Goal: Information Seeking & Learning: Learn about a topic

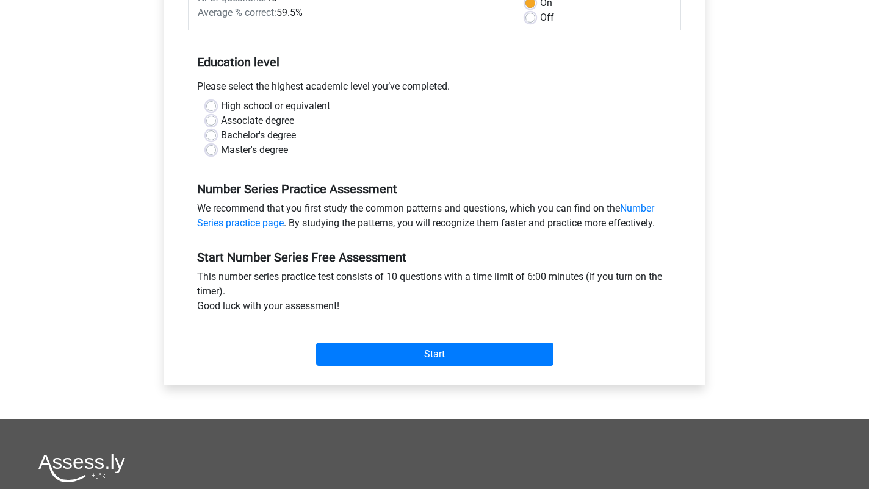
scroll to position [201, 0]
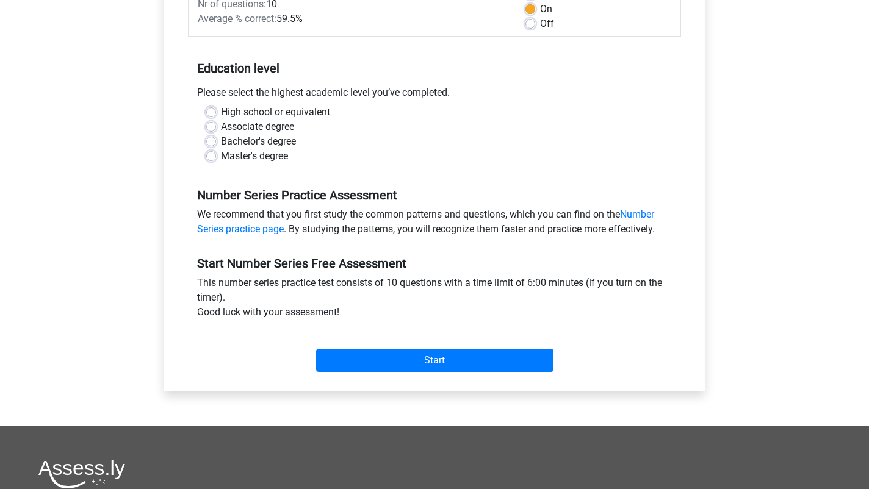
click at [221, 154] on label "Master's degree" at bounding box center [254, 156] width 67 height 15
click at [208, 154] on input "Master's degree" at bounding box center [211, 155] width 10 height 12
radio input "true"
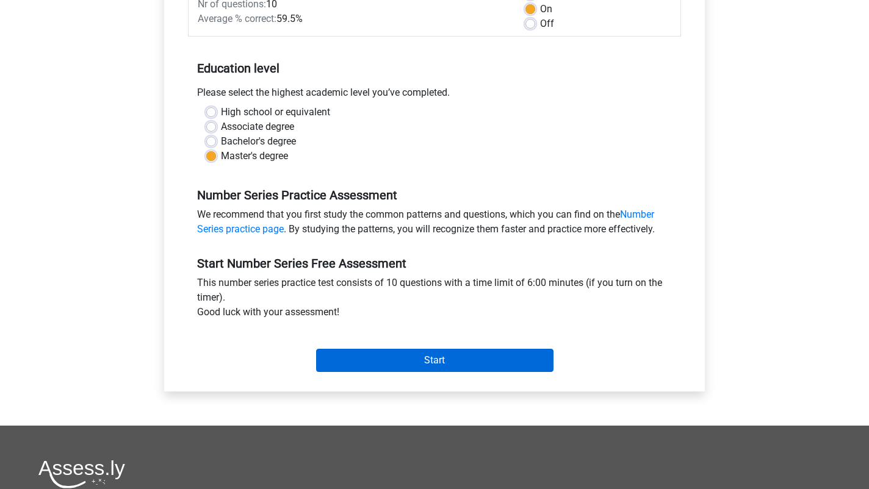
click at [390, 361] on input "Start" at bounding box center [434, 360] width 237 height 23
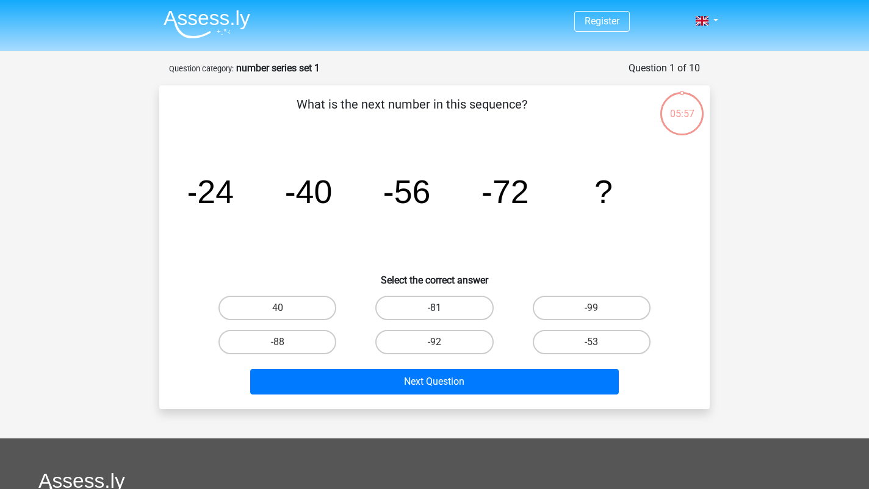
click at [428, 297] on label "-81" at bounding box center [434, 308] width 118 height 24
click at [434, 308] on input "-81" at bounding box center [438, 312] width 8 height 8
radio input "true"
click at [427, 300] on label "-81" at bounding box center [434, 308] width 118 height 24
click at [434, 308] on input "-81" at bounding box center [438, 312] width 8 height 8
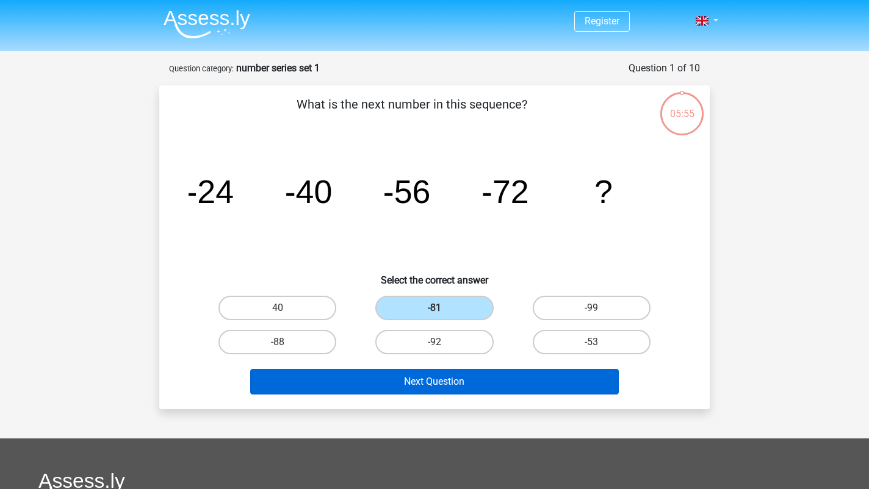
click at [452, 378] on button "Next Question" at bounding box center [434, 382] width 369 height 26
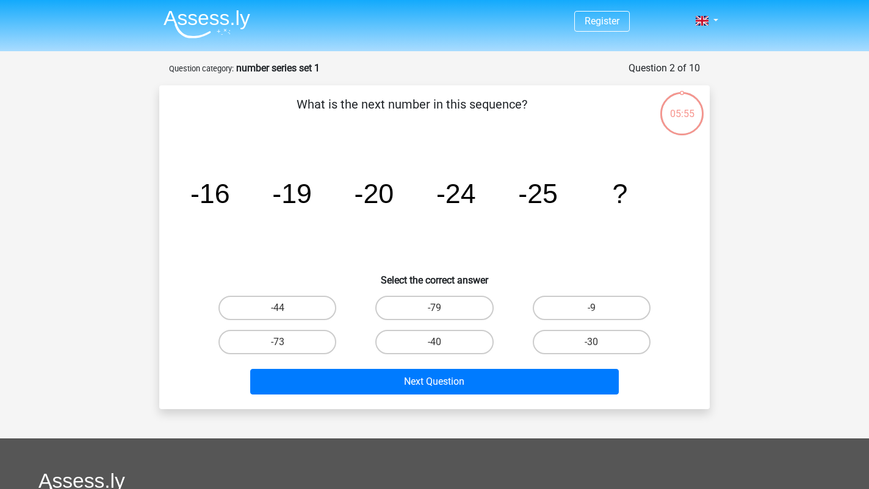
scroll to position [61, 0]
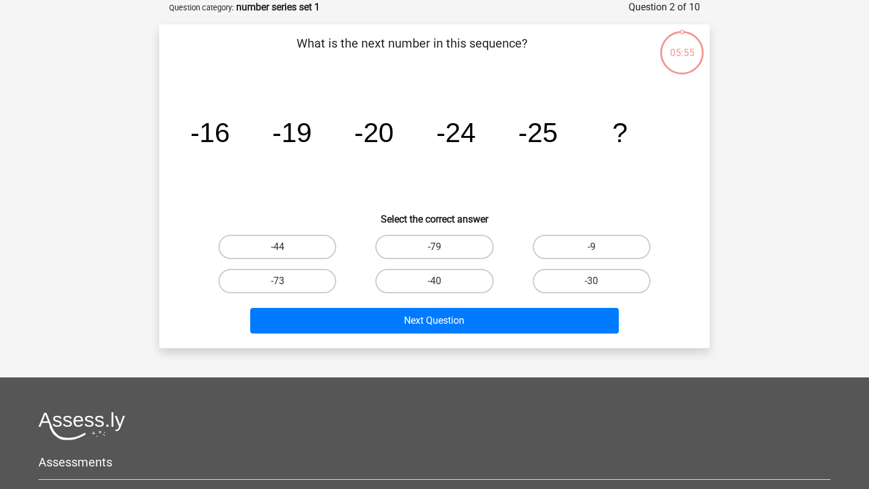
click at [430, 259] on div "-79" at bounding box center [434, 247] width 157 height 34
click at [432, 245] on label "-79" at bounding box center [434, 247] width 118 height 24
click at [434, 247] on input "-79" at bounding box center [438, 251] width 8 height 8
radio input "true"
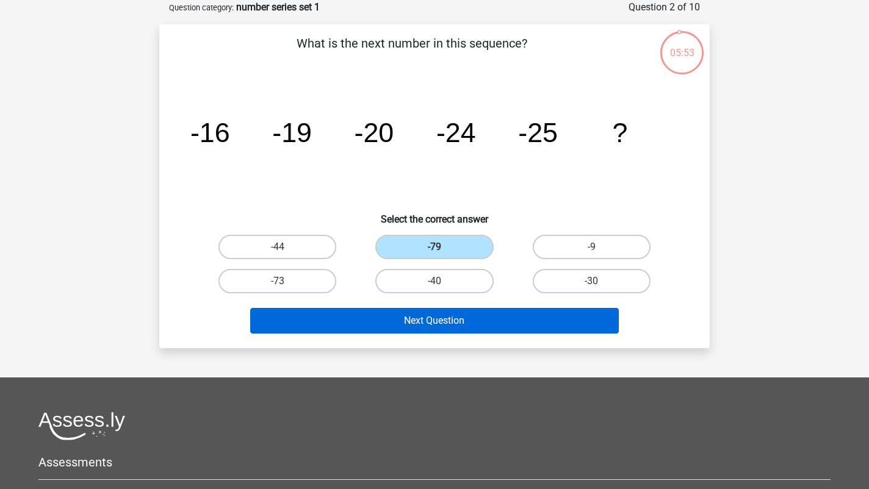
click at [423, 312] on button "Next Question" at bounding box center [434, 321] width 369 height 26
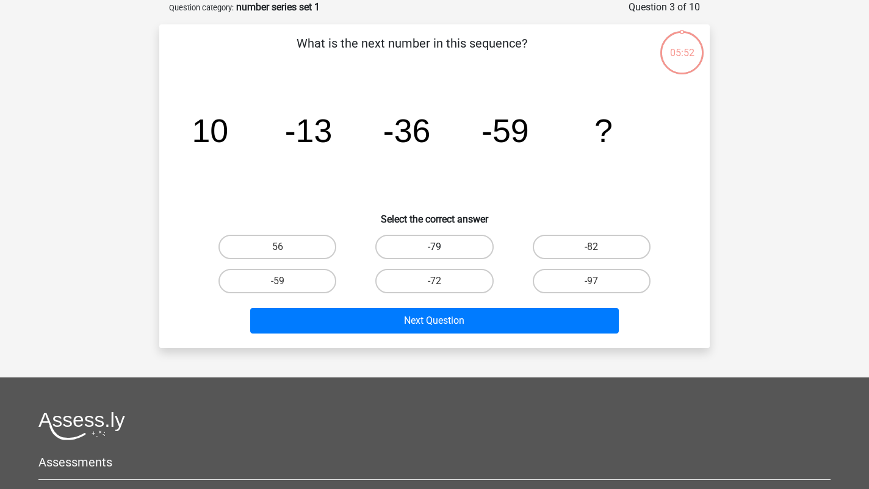
click at [436, 254] on label "-79" at bounding box center [434, 247] width 118 height 24
click at [436, 254] on input "-79" at bounding box center [438, 251] width 8 height 8
radio input "true"
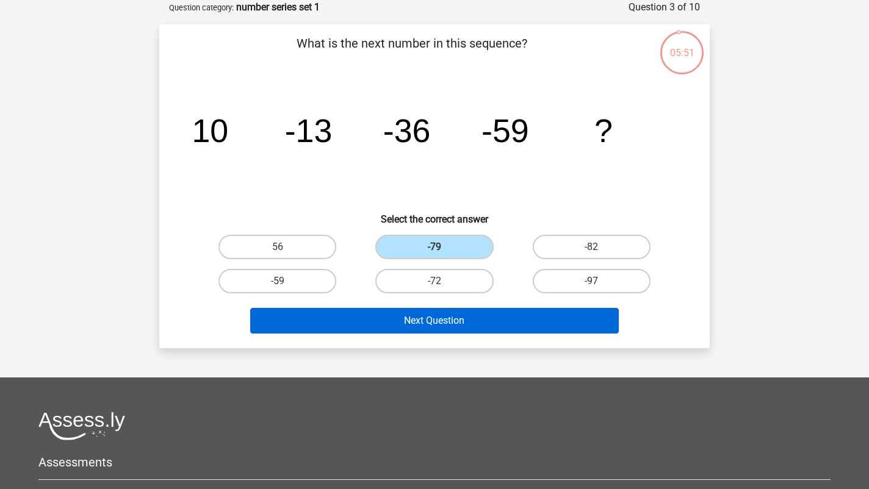
click at [430, 315] on button "Next Question" at bounding box center [434, 321] width 369 height 26
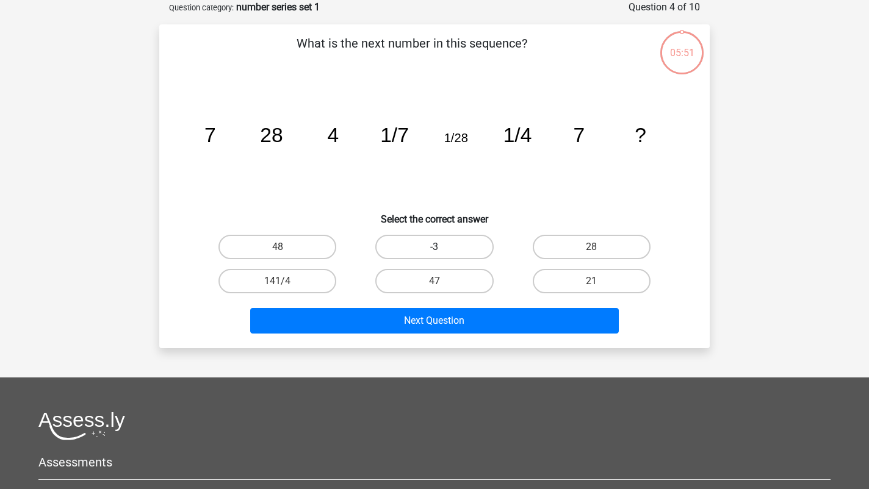
click at [429, 248] on label "-3" at bounding box center [434, 247] width 118 height 24
click at [434, 248] on input "-3" at bounding box center [438, 251] width 8 height 8
radio input "true"
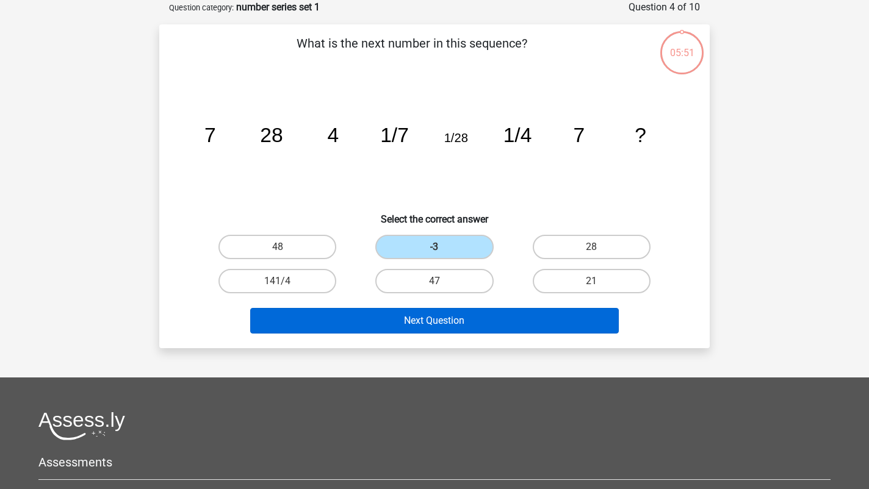
click at [428, 311] on button "Next Question" at bounding box center [434, 321] width 369 height 26
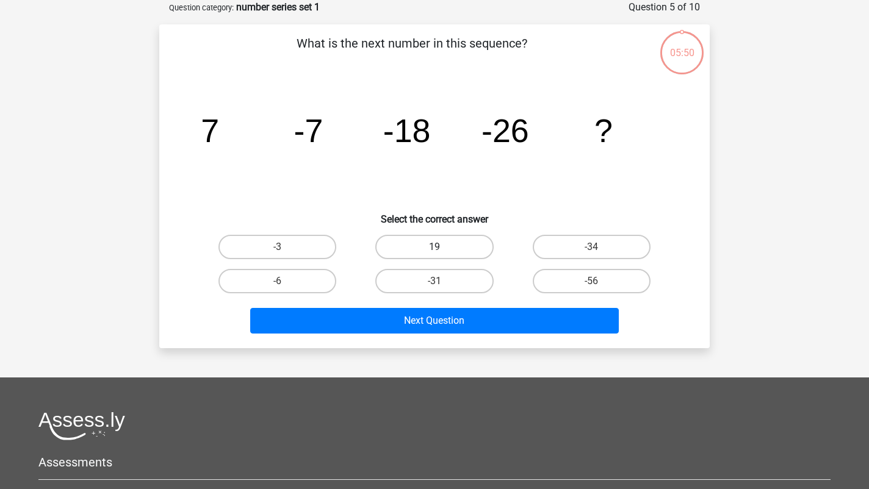
click at [433, 242] on label "19" at bounding box center [434, 247] width 118 height 24
click at [434, 247] on input "19" at bounding box center [438, 251] width 8 height 8
radio input "true"
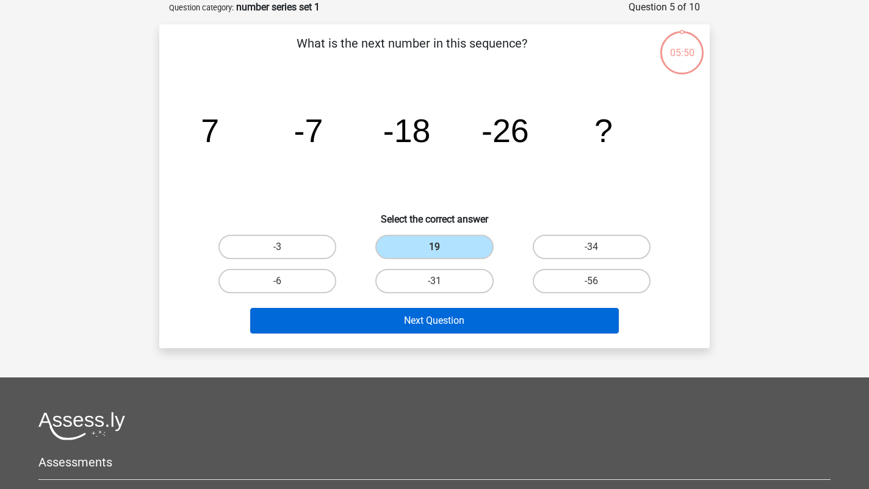
click at [423, 316] on button "Next Question" at bounding box center [434, 321] width 369 height 26
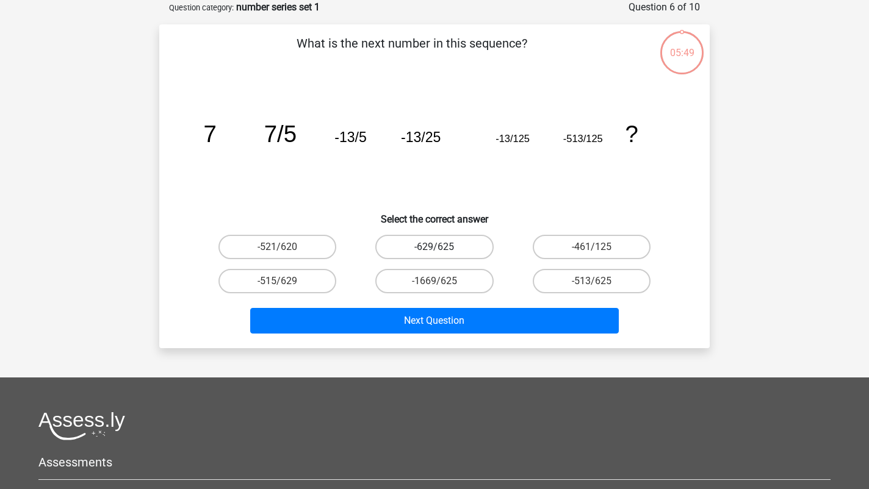
click at [430, 246] on label "-629/625" at bounding box center [434, 247] width 118 height 24
click at [434, 247] on input "-629/625" at bounding box center [438, 251] width 8 height 8
radio input "true"
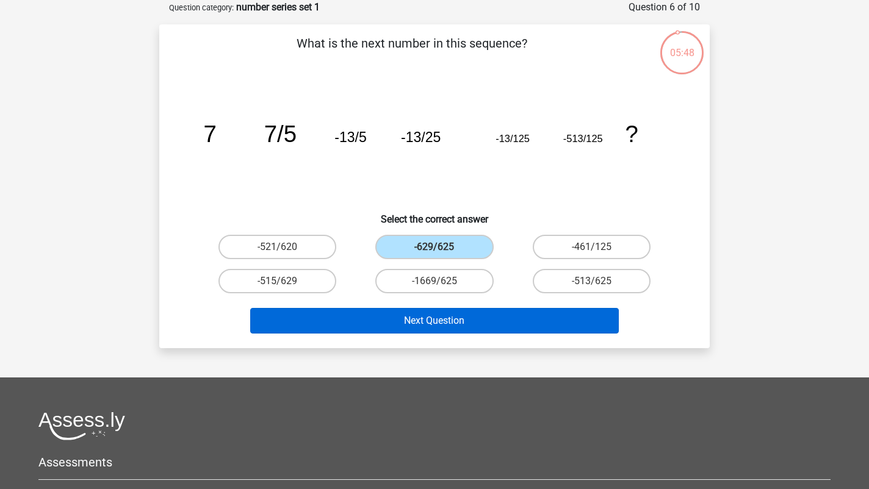
click at [435, 320] on button "Next Question" at bounding box center [434, 321] width 369 height 26
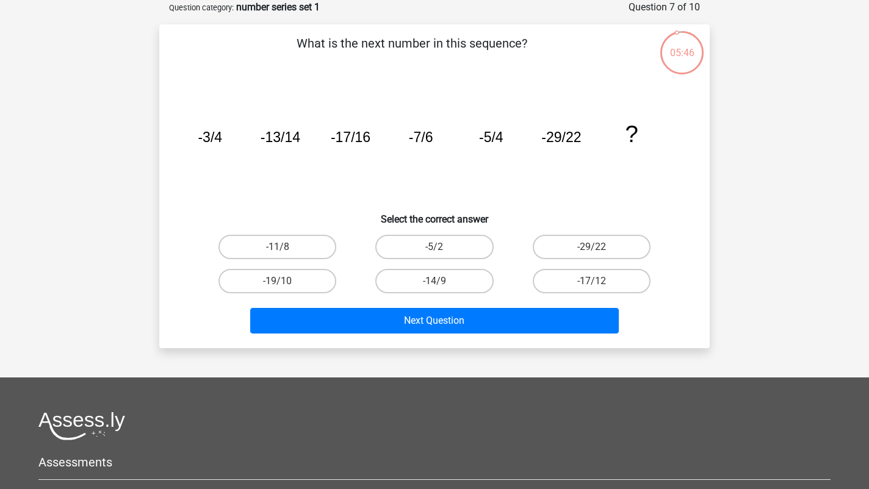
click at [438, 250] on input "-5/2" at bounding box center [438, 251] width 8 height 8
radio input "true"
click at [422, 304] on div "Next Question" at bounding box center [434, 318] width 511 height 40
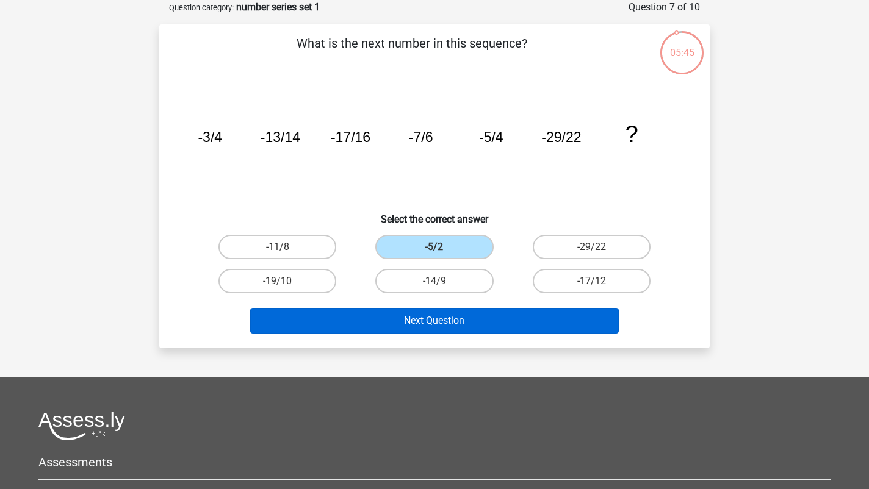
click at [419, 316] on button "Next Question" at bounding box center [434, 321] width 369 height 26
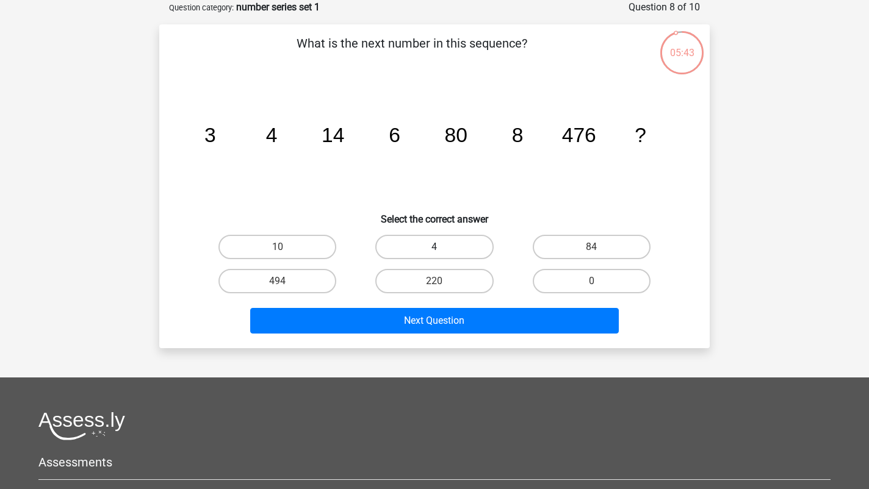
click at [450, 246] on label "4" at bounding box center [434, 247] width 118 height 24
click at [442, 247] on input "4" at bounding box center [438, 251] width 8 height 8
radio input "true"
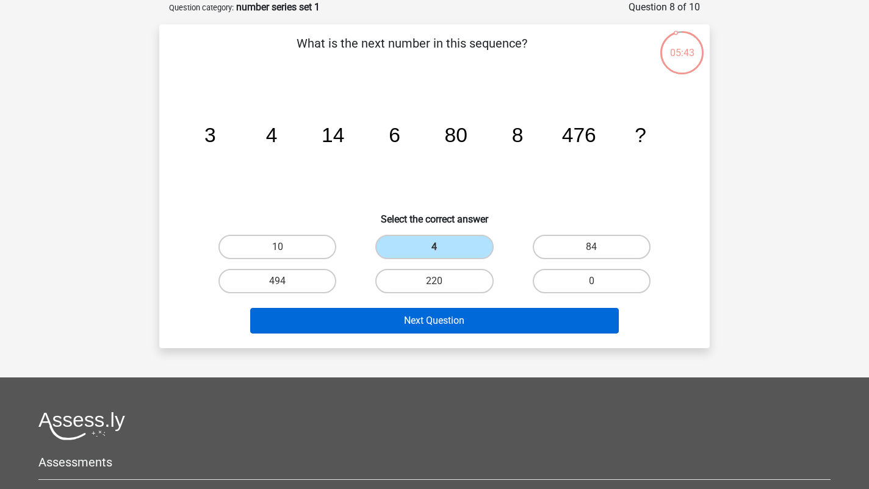
click at [442, 319] on button "Next Question" at bounding box center [434, 321] width 369 height 26
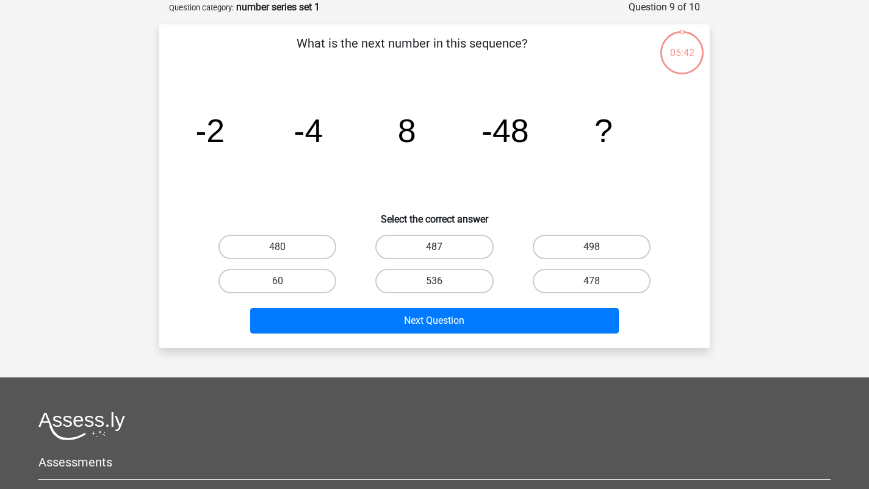
click at [431, 248] on label "487" at bounding box center [434, 247] width 118 height 24
click at [434, 248] on input "487" at bounding box center [438, 251] width 8 height 8
radio input "true"
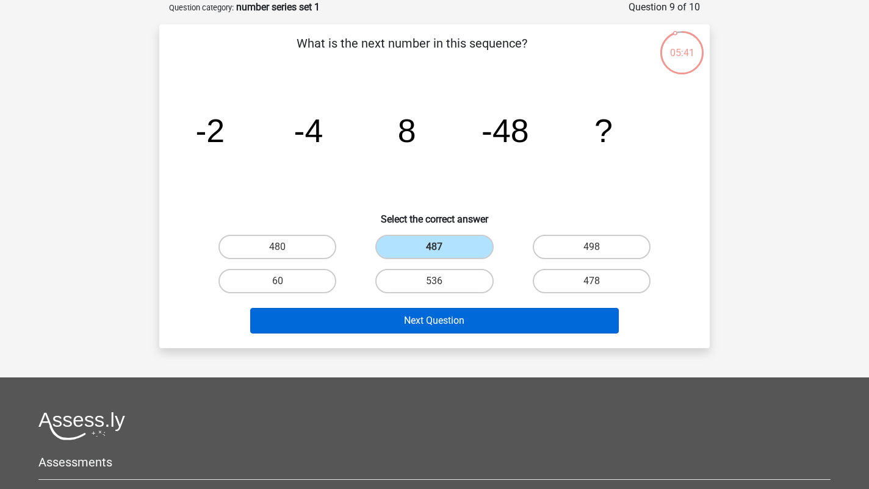
click at [439, 318] on button "Next Question" at bounding box center [434, 321] width 369 height 26
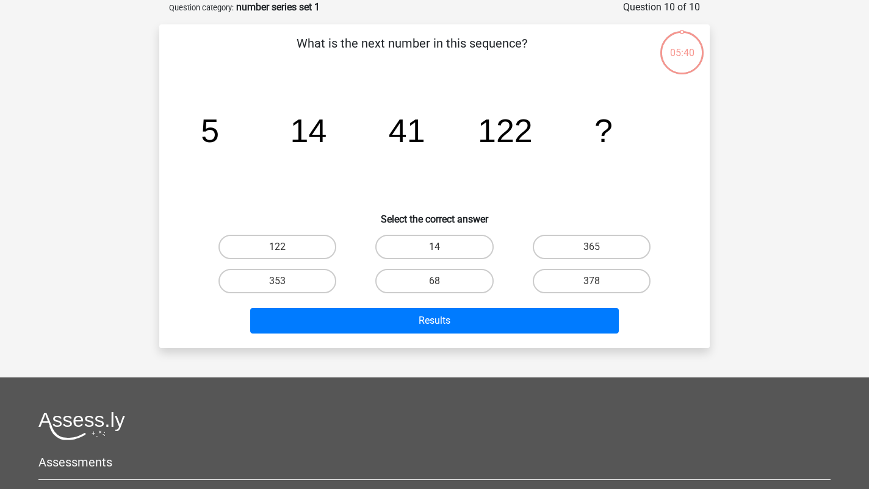
click at [434, 247] on input "14" at bounding box center [438, 251] width 8 height 8
radio input "true"
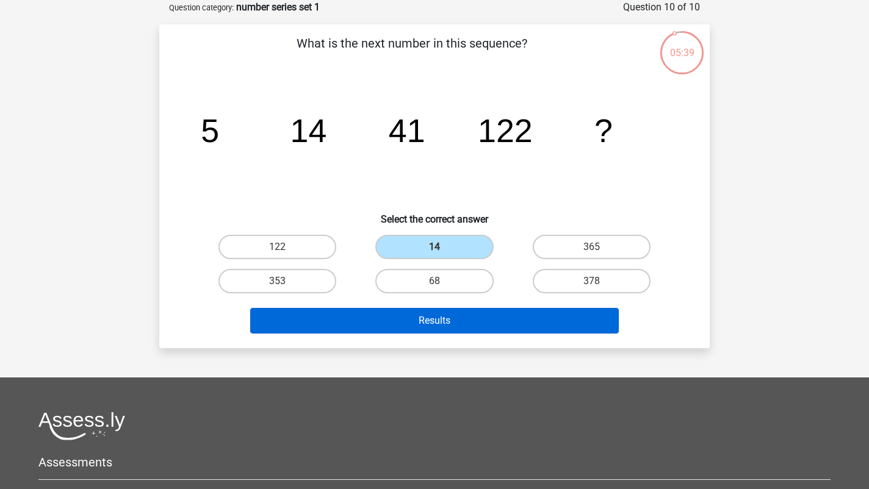
click at [439, 312] on button "Results" at bounding box center [434, 321] width 369 height 26
